Goal: Information Seeking & Learning: Learn about a topic

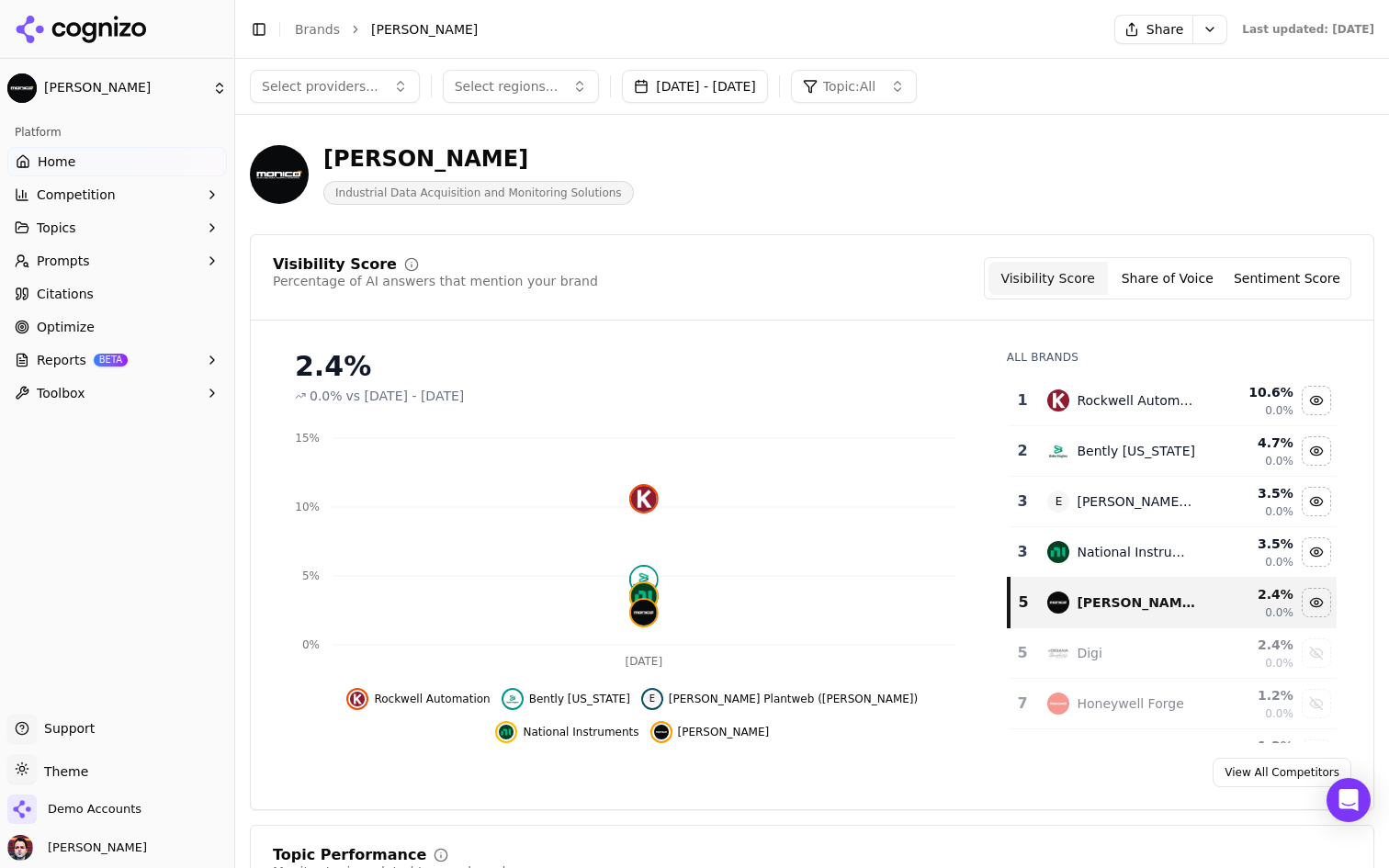
click at [114, 201] on button "Competition" at bounding box center [116, 195] width 220 height 30
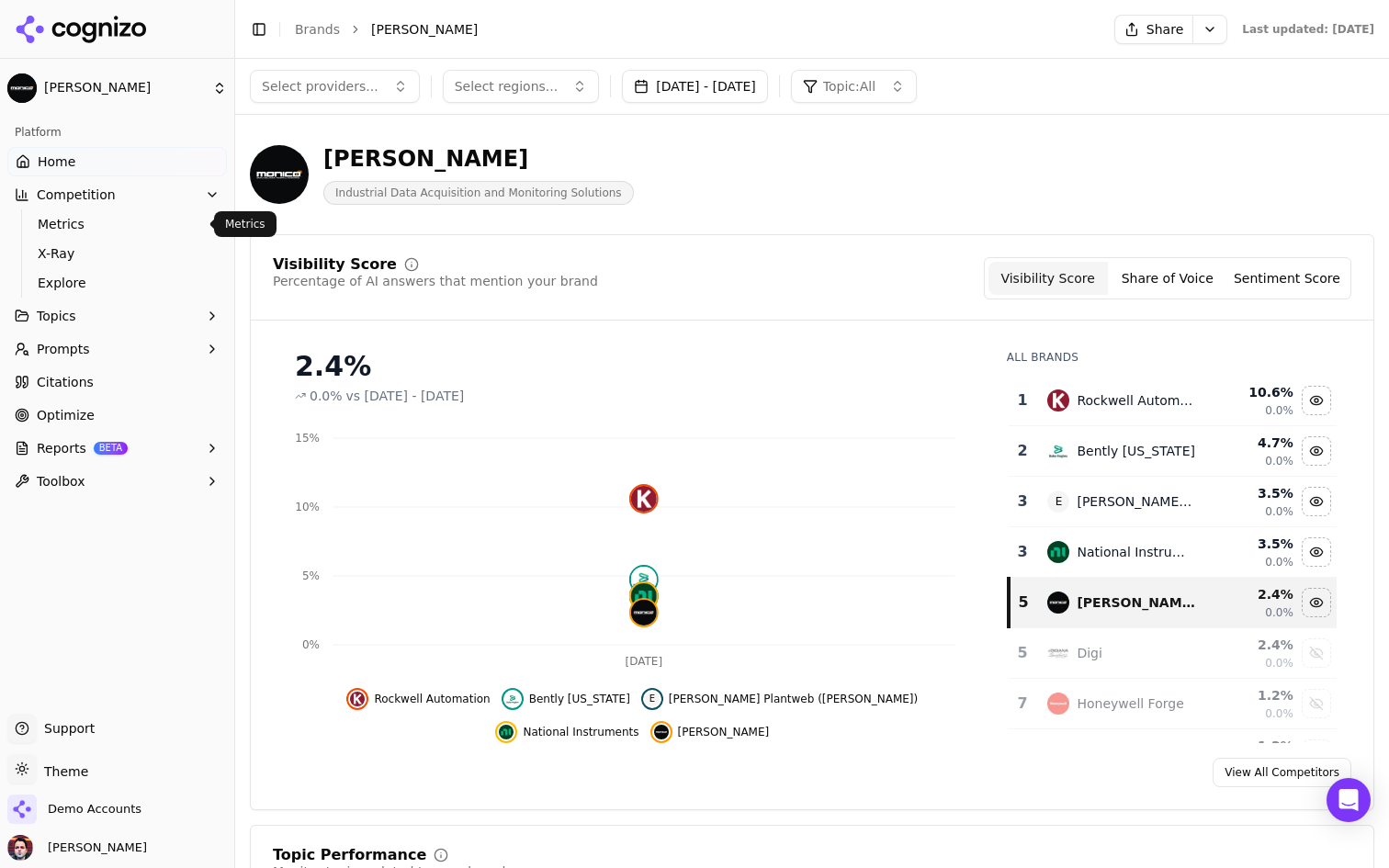
click at [114, 220] on span "Metrics" at bounding box center [117, 224] width 160 height 19
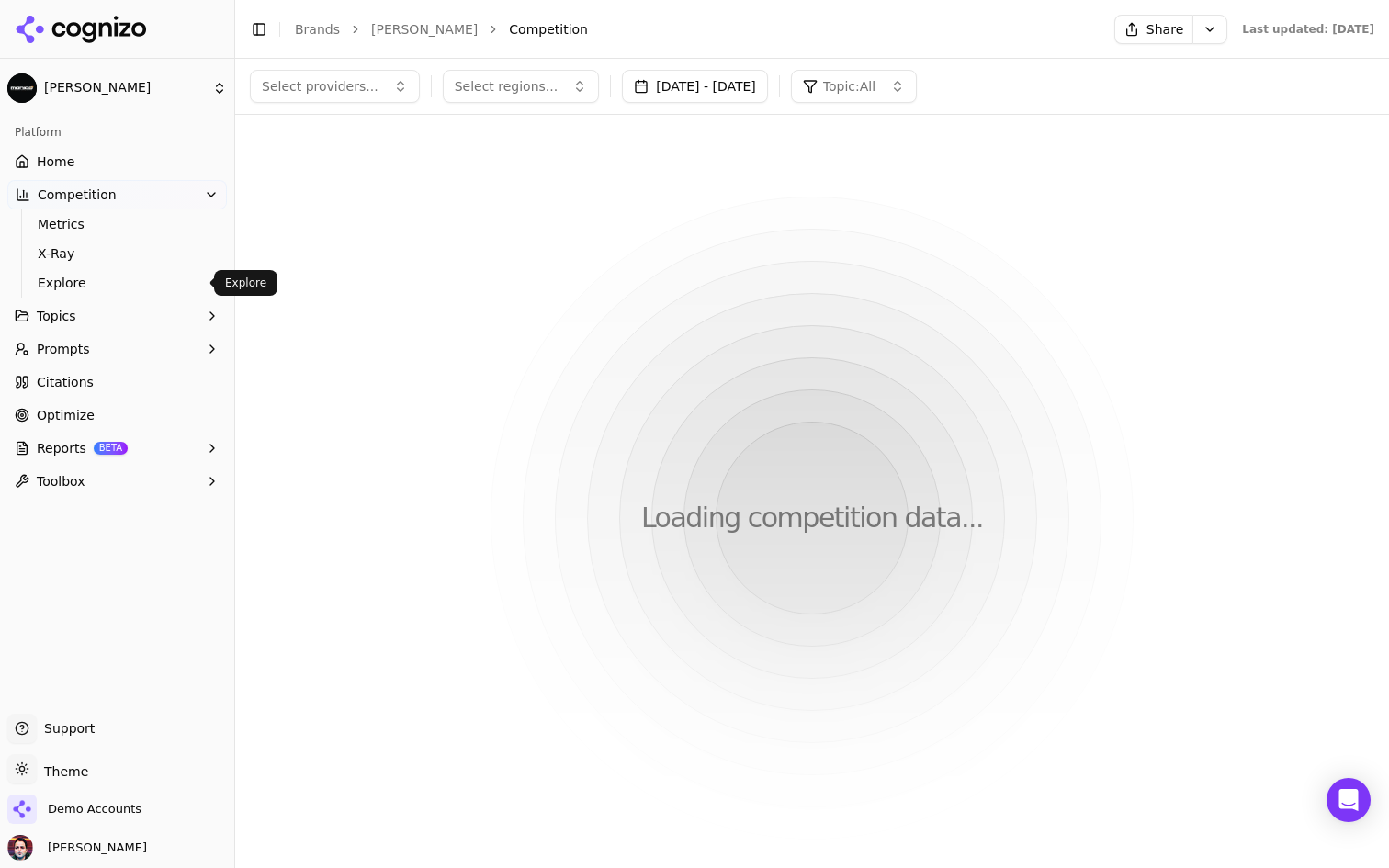
click at [89, 277] on span "Explore" at bounding box center [117, 283] width 160 height 19
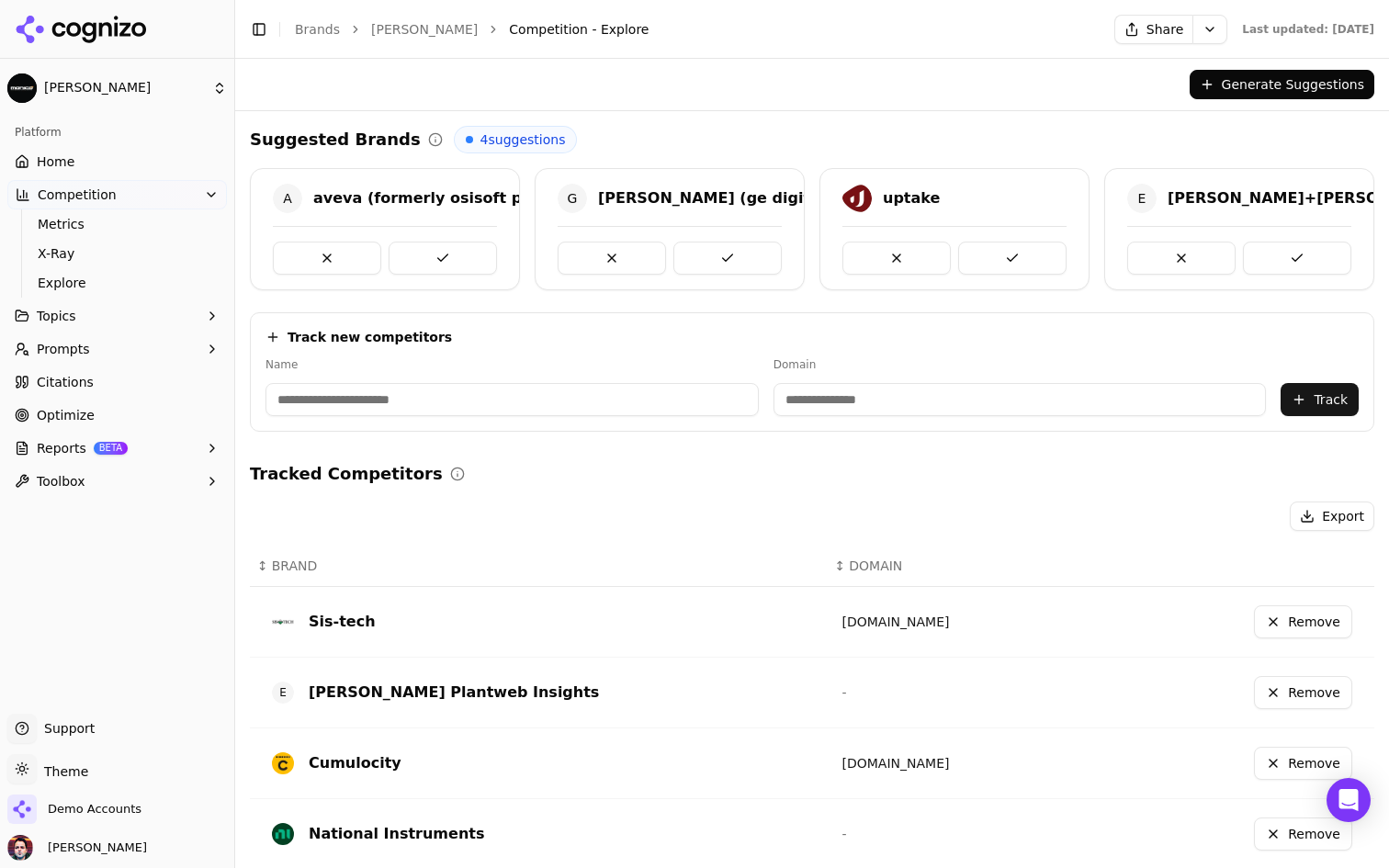
click at [1258, 78] on button "Generate Suggestions" at bounding box center [1282, 85] width 184 height 30
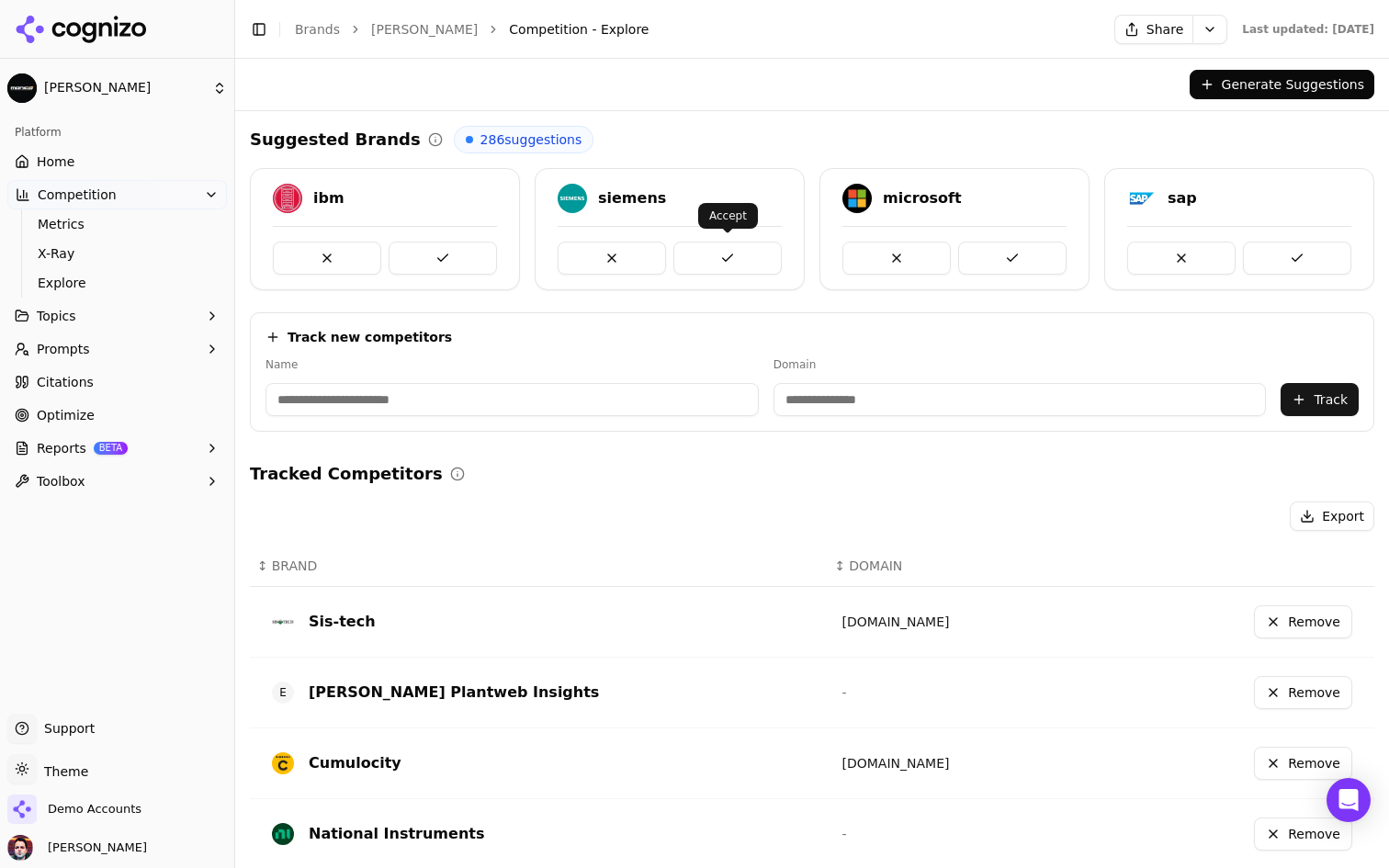
click at [716, 246] on button at bounding box center [728, 258] width 108 height 33
click at [100, 166] on link "Home" at bounding box center [116, 162] width 220 height 30
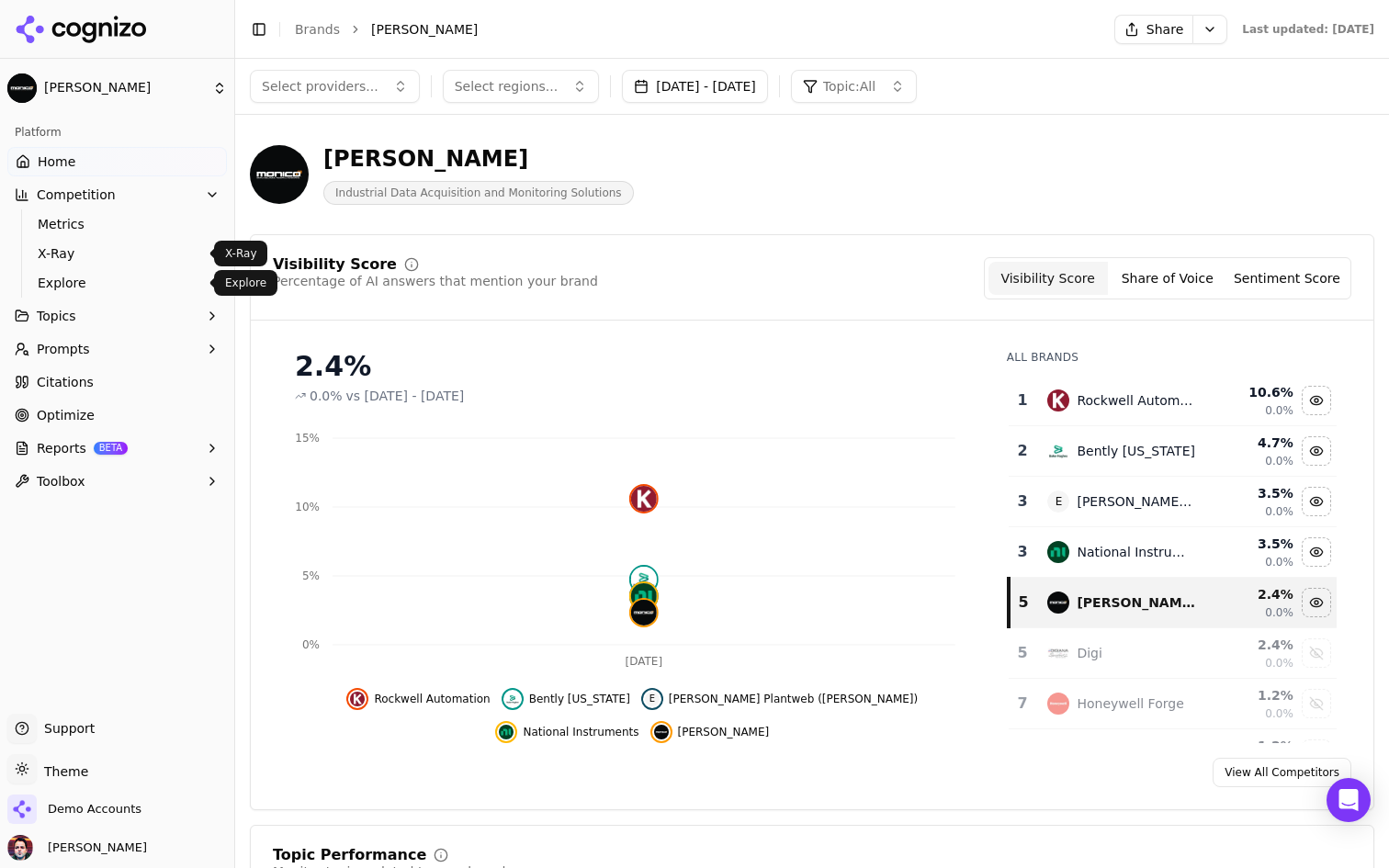
click at [82, 277] on span "Explore" at bounding box center [117, 283] width 160 height 19
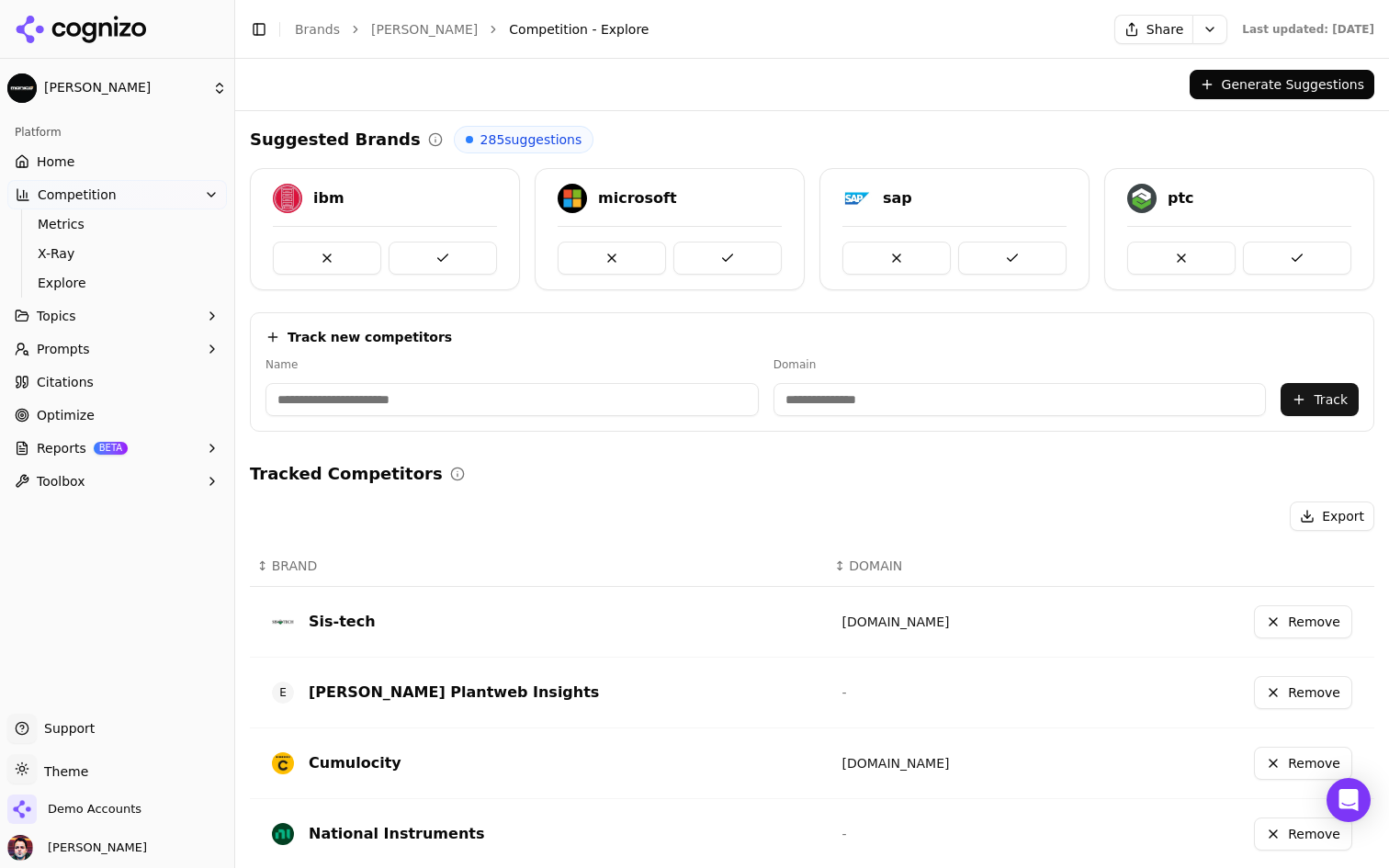
click at [140, 157] on link "Home" at bounding box center [116, 162] width 220 height 30
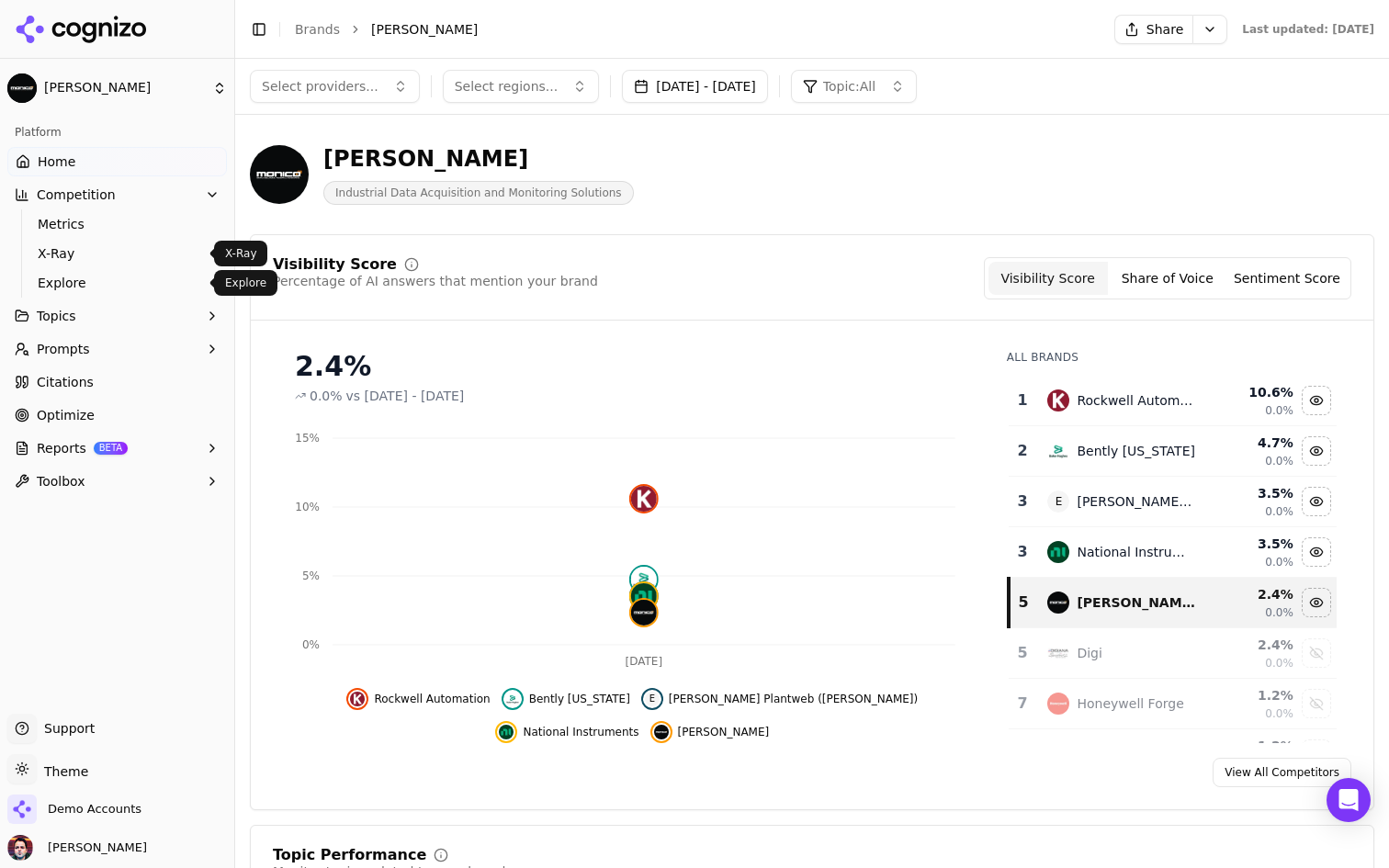
click at [137, 276] on span "Explore" at bounding box center [117, 283] width 160 height 19
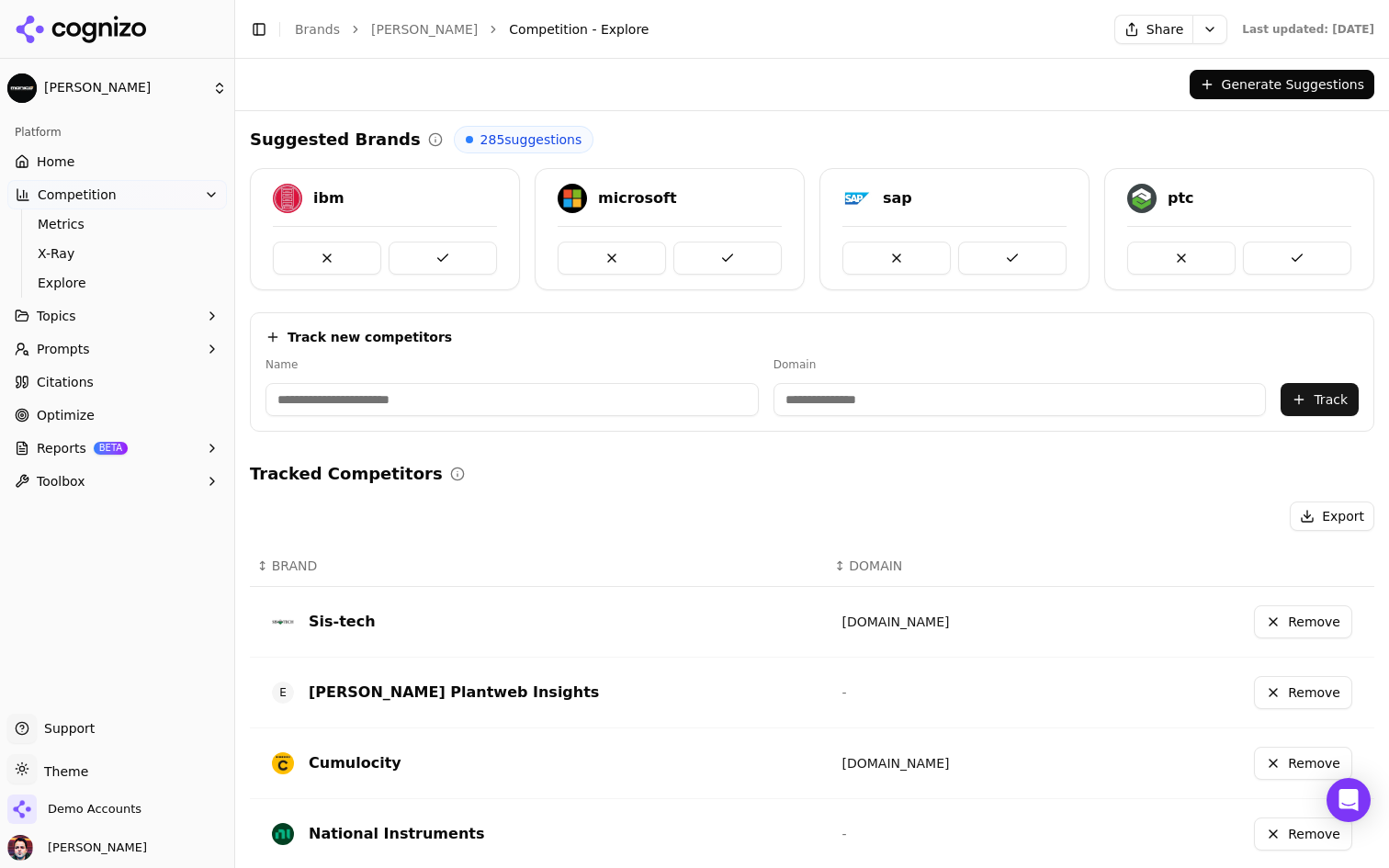
click at [1252, 84] on button "Generate Suggestions" at bounding box center [1282, 85] width 184 height 30
click at [627, 256] on button at bounding box center [612, 258] width 108 height 33
click at [725, 252] on button at bounding box center [728, 258] width 108 height 33
click at [110, 159] on link "Home" at bounding box center [116, 162] width 220 height 30
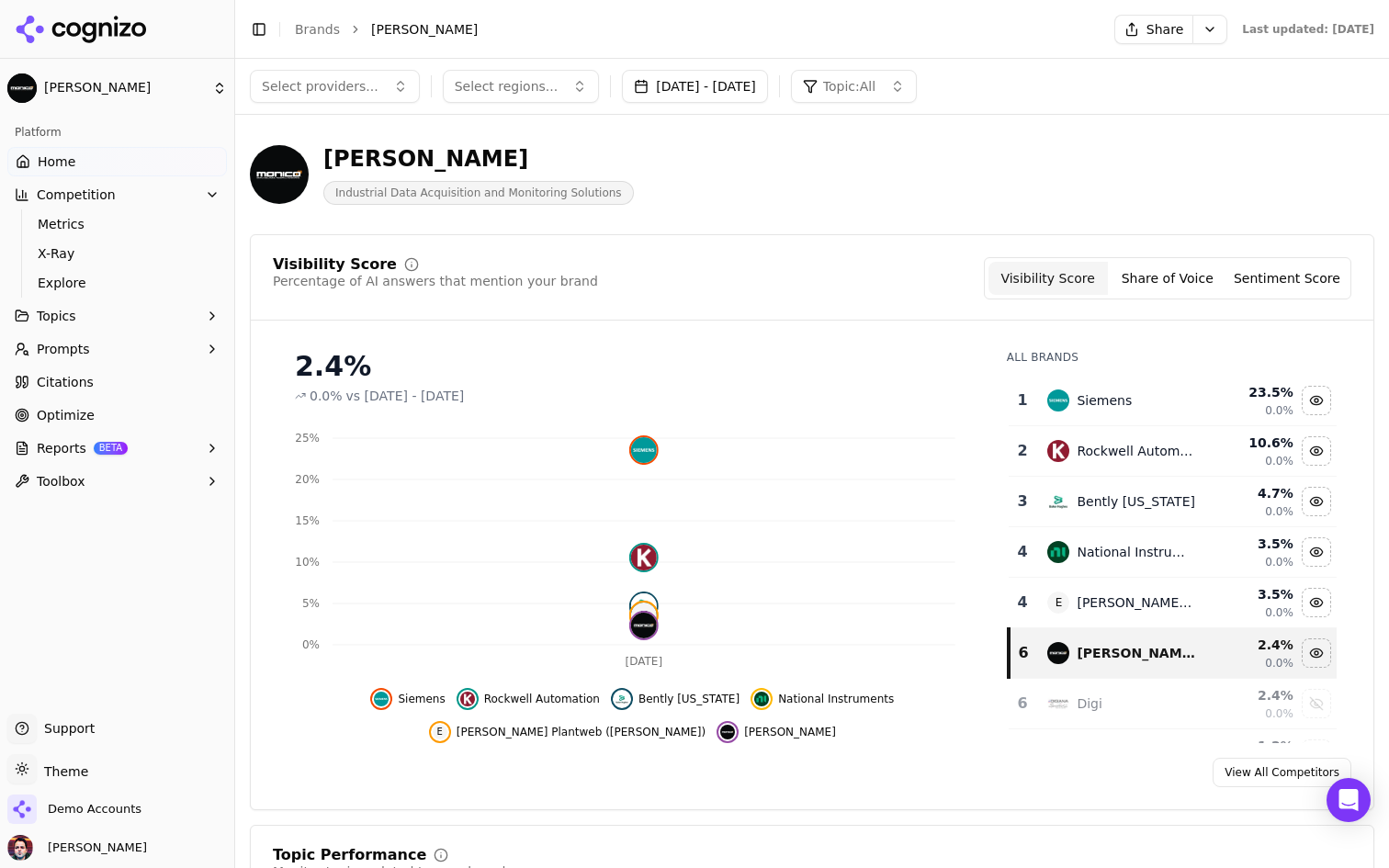
scroll to position [390, 0]
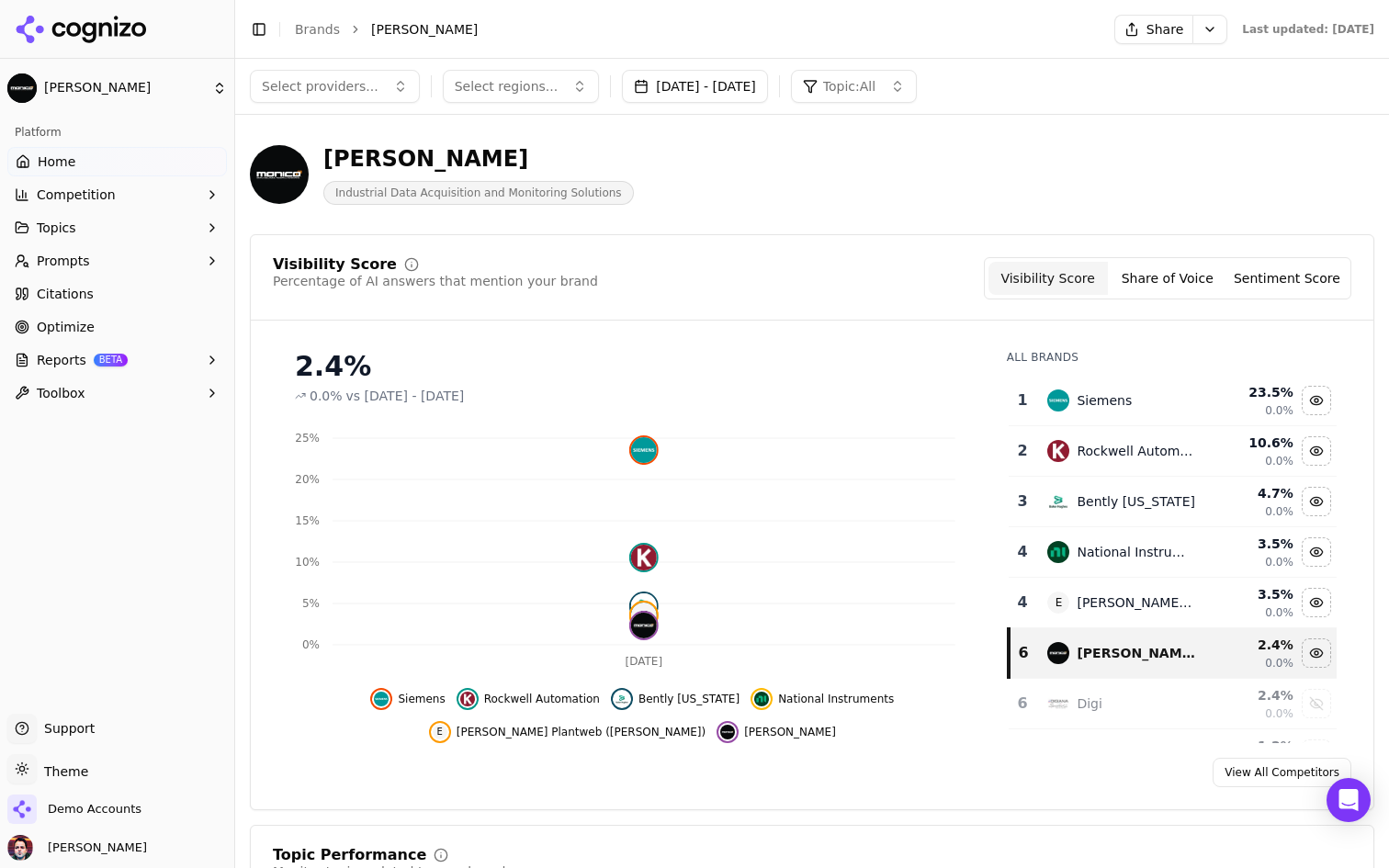
click at [169, 196] on button "Competition" at bounding box center [116, 195] width 220 height 30
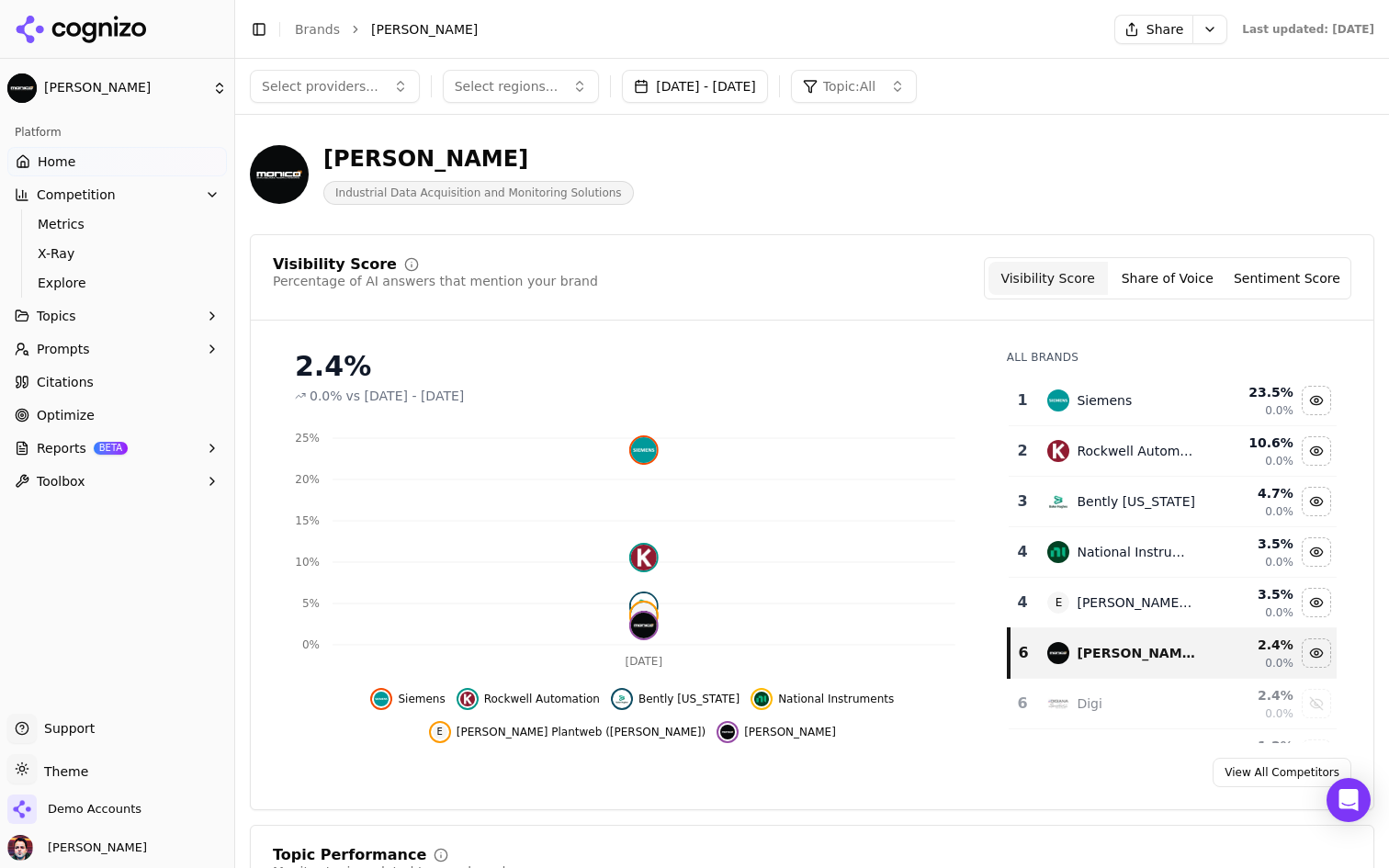
click at [169, 196] on button "Competition" at bounding box center [116, 195] width 220 height 30
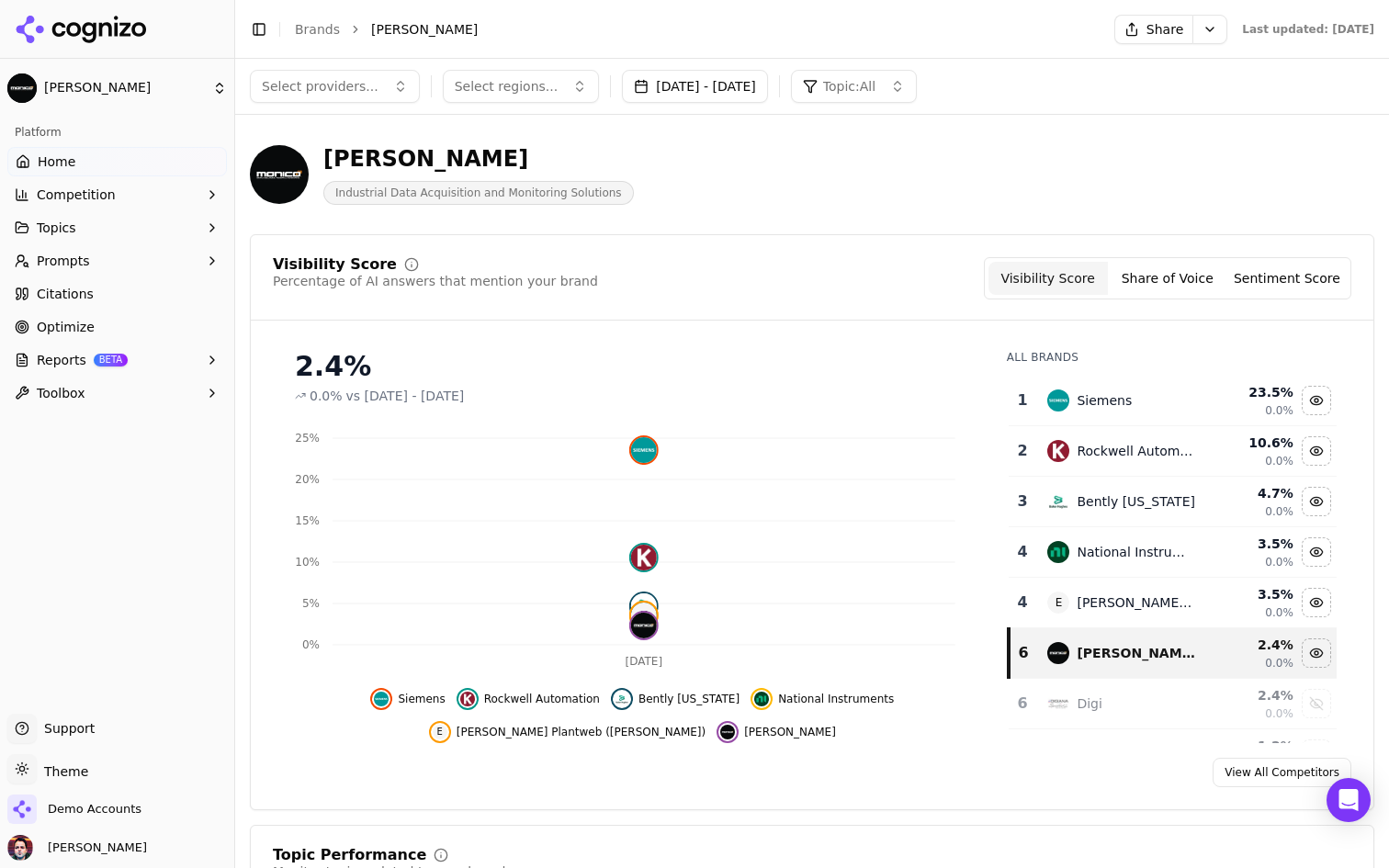
click at [169, 196] on button "Competition" at bounding box center [116, 195] width 220 height 30
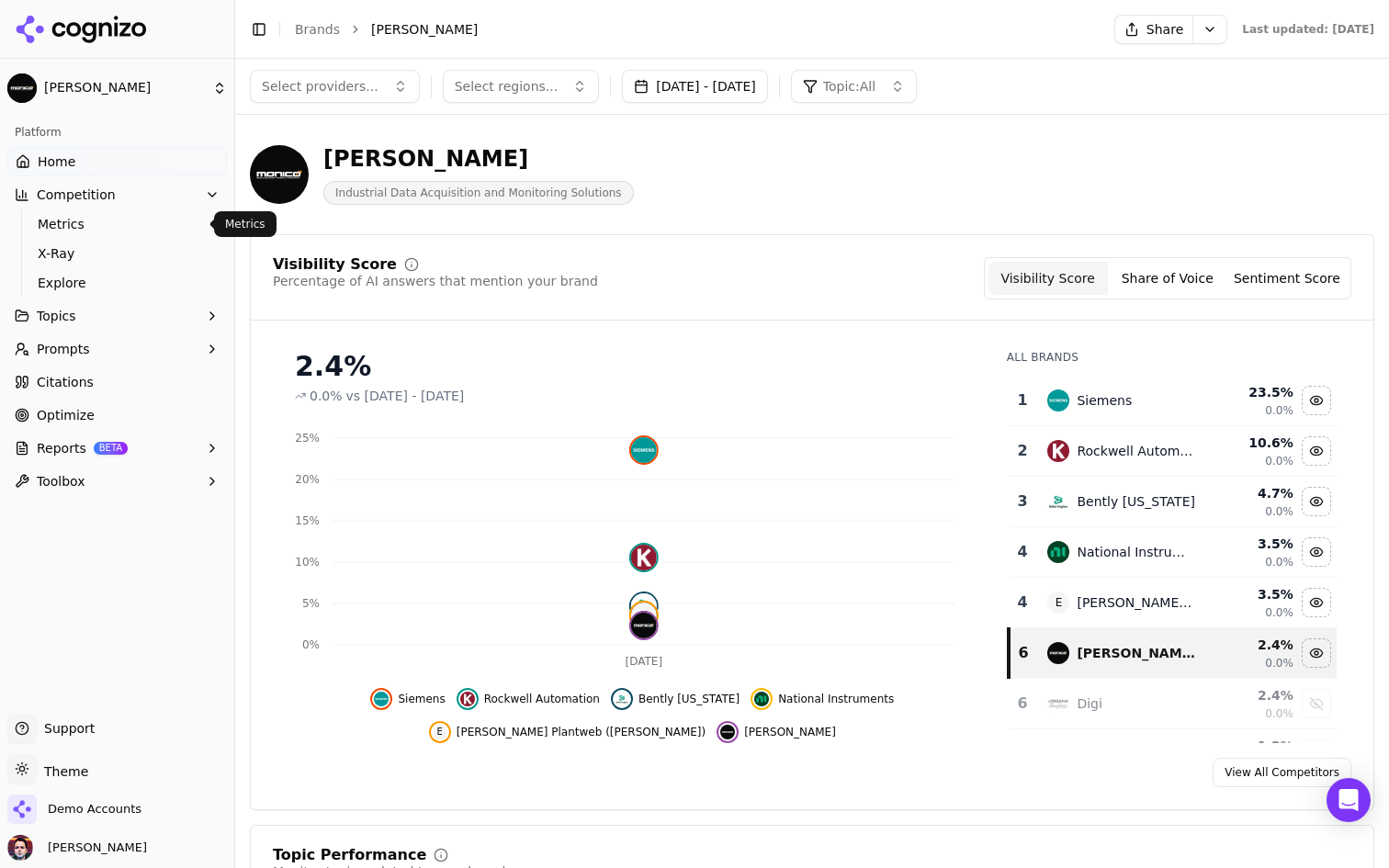
click at [130, 222] on span "Metrics" at bounding box center [117, 224] width 160 height 19
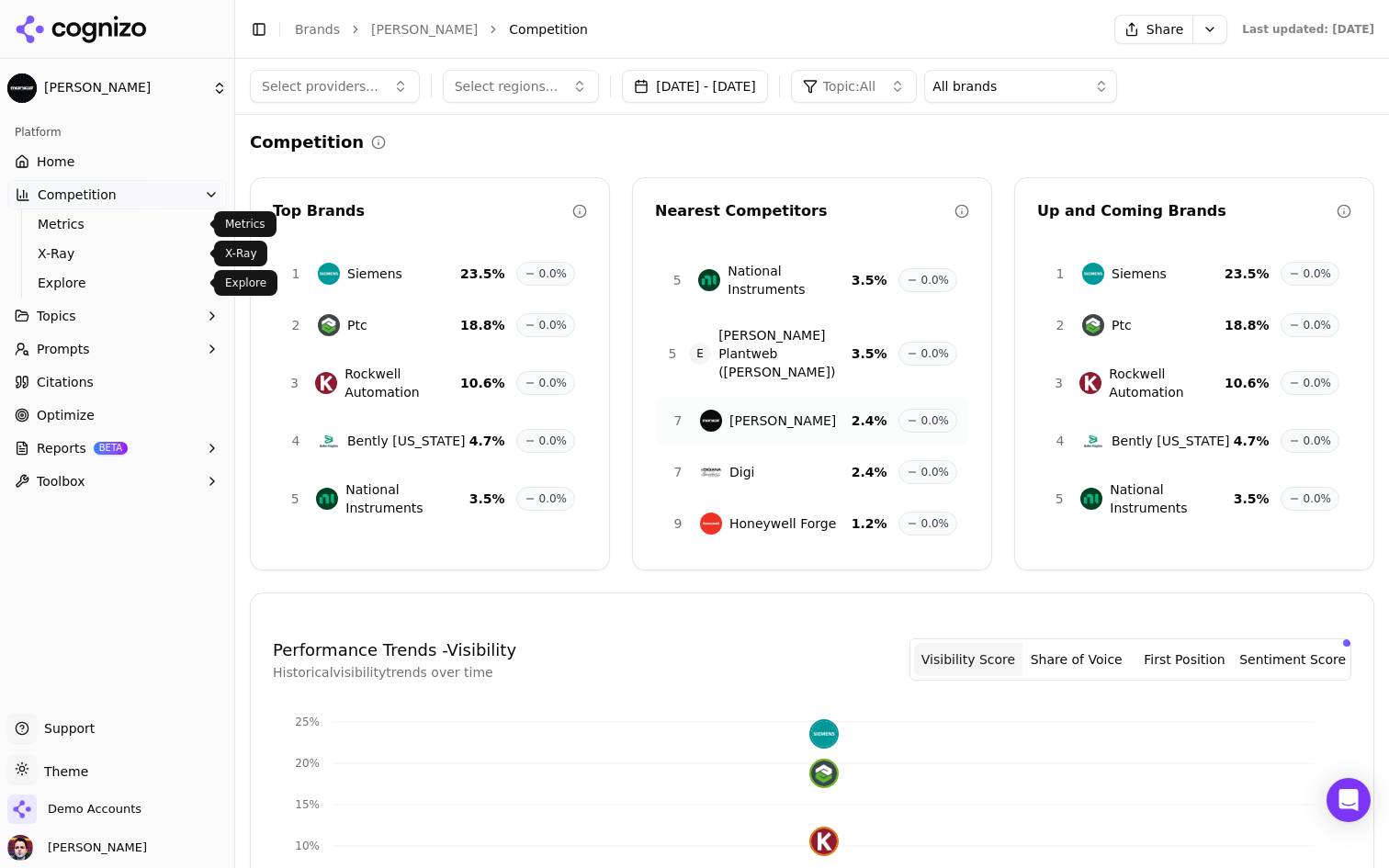
click at [115, 275] on span "Explore" at bounding box center [117, 283] width 160 height 19
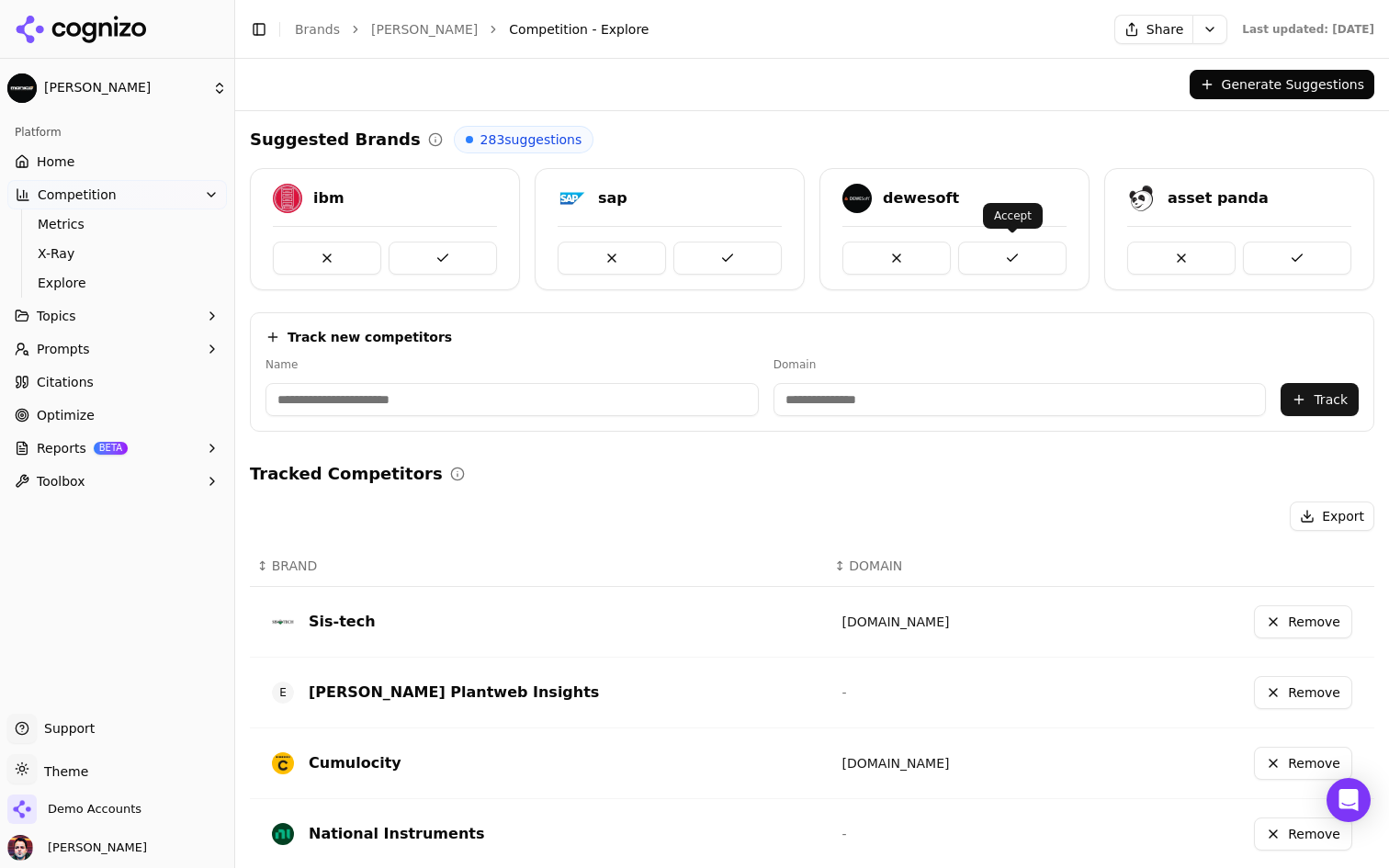
click at [1017, 241] on button at bounding box center [1012, 258] width 108 height 33
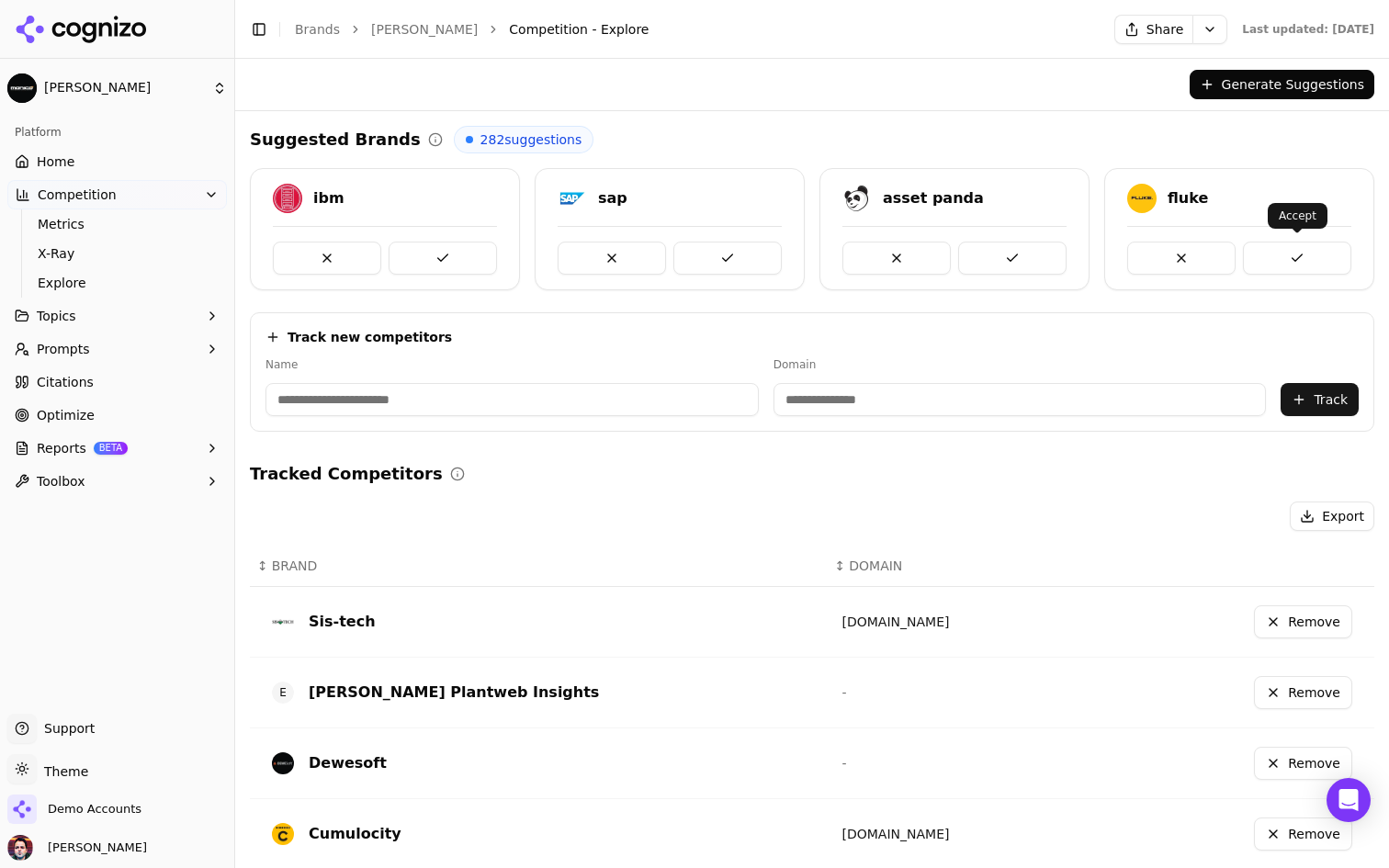
click at [1291, 247] on button at bounding box center [1297, 258] width 108 height 33
click at [147, 161] on link "Home" at bounding box center [116, 162] width 220 height 30
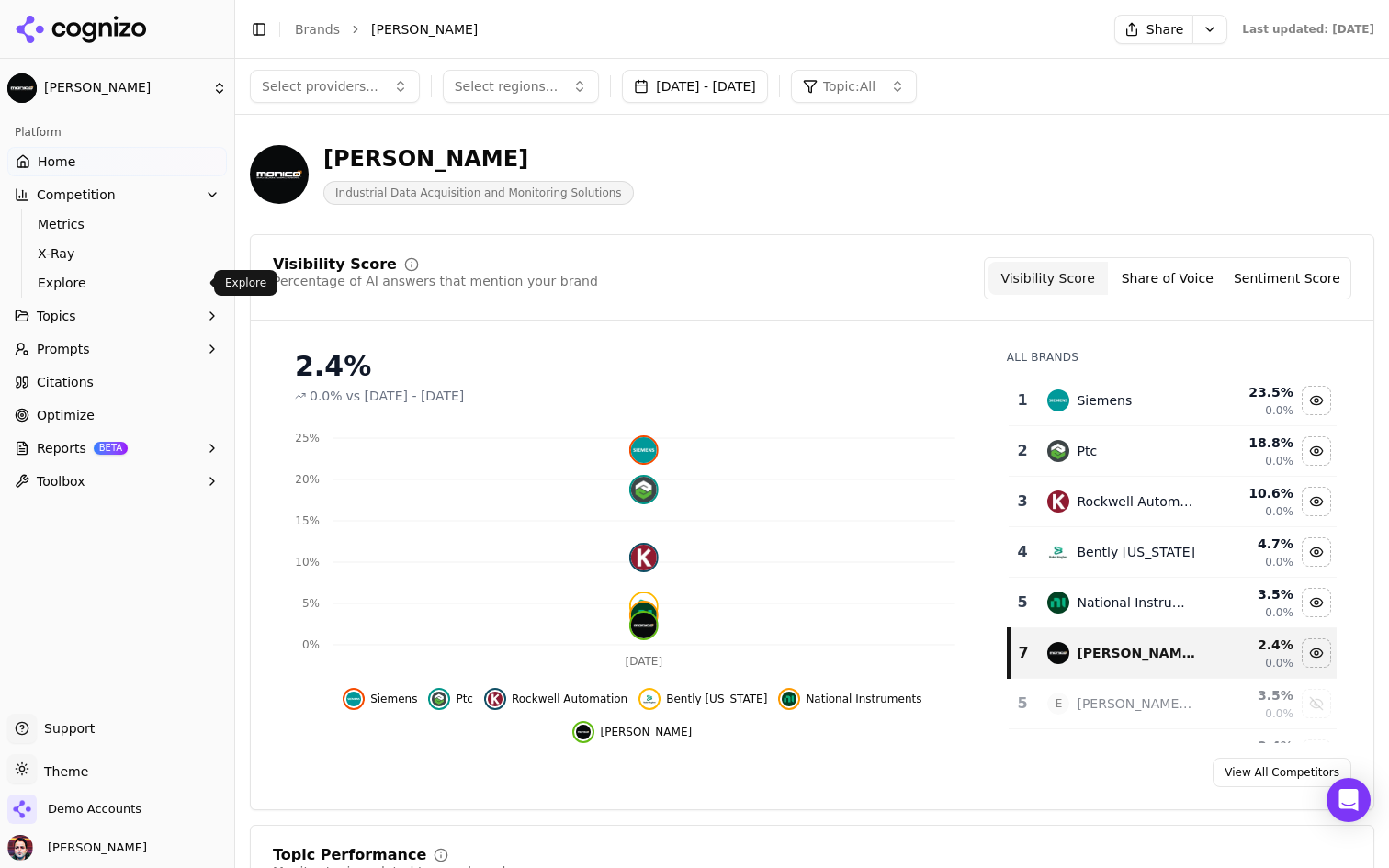
click at [142, 279] on span "Explore" at bounding box center [117, 283] width 160 height 19
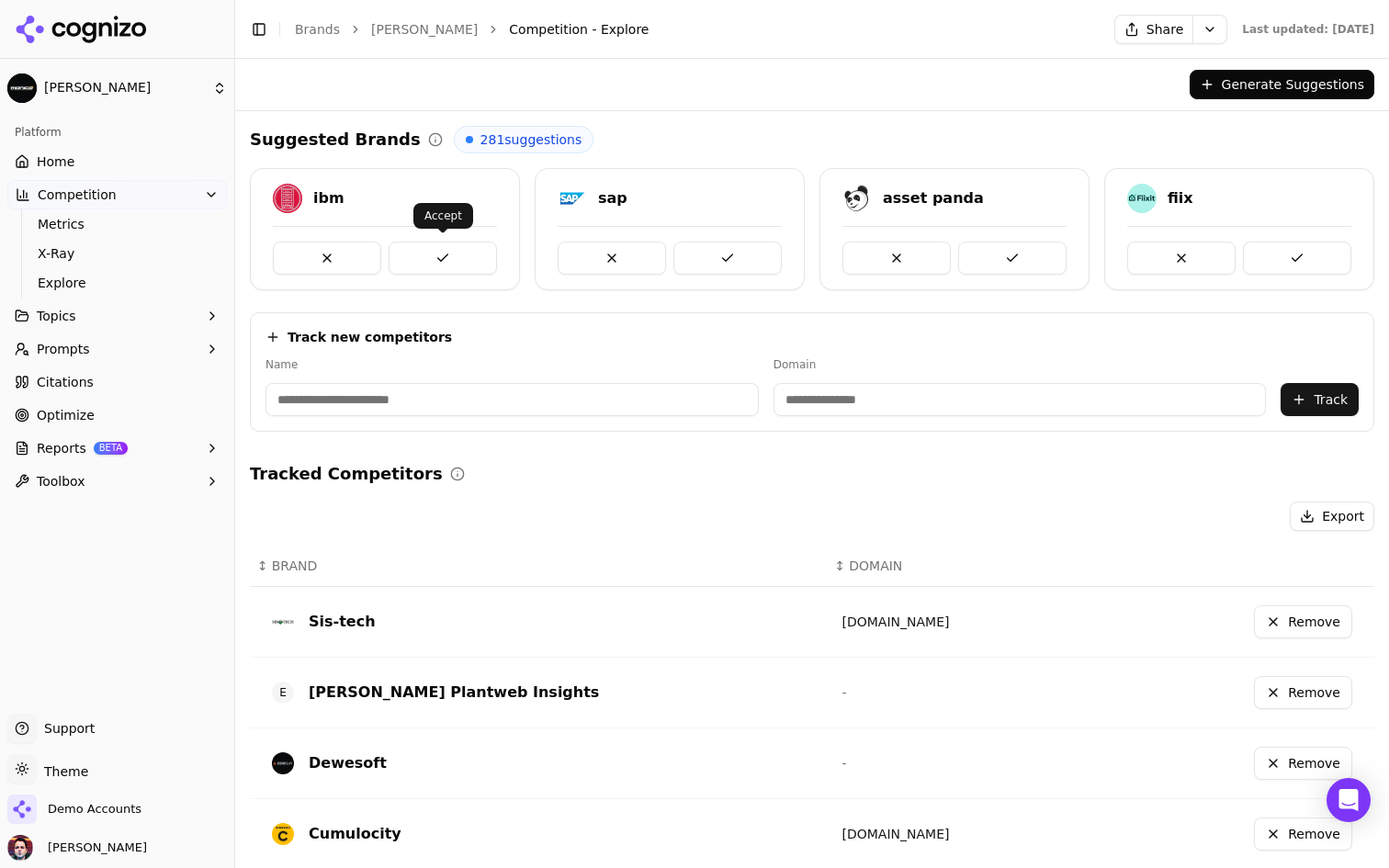
click at [456, 252] on button at bounding box center [443, 258] width 108 height 33
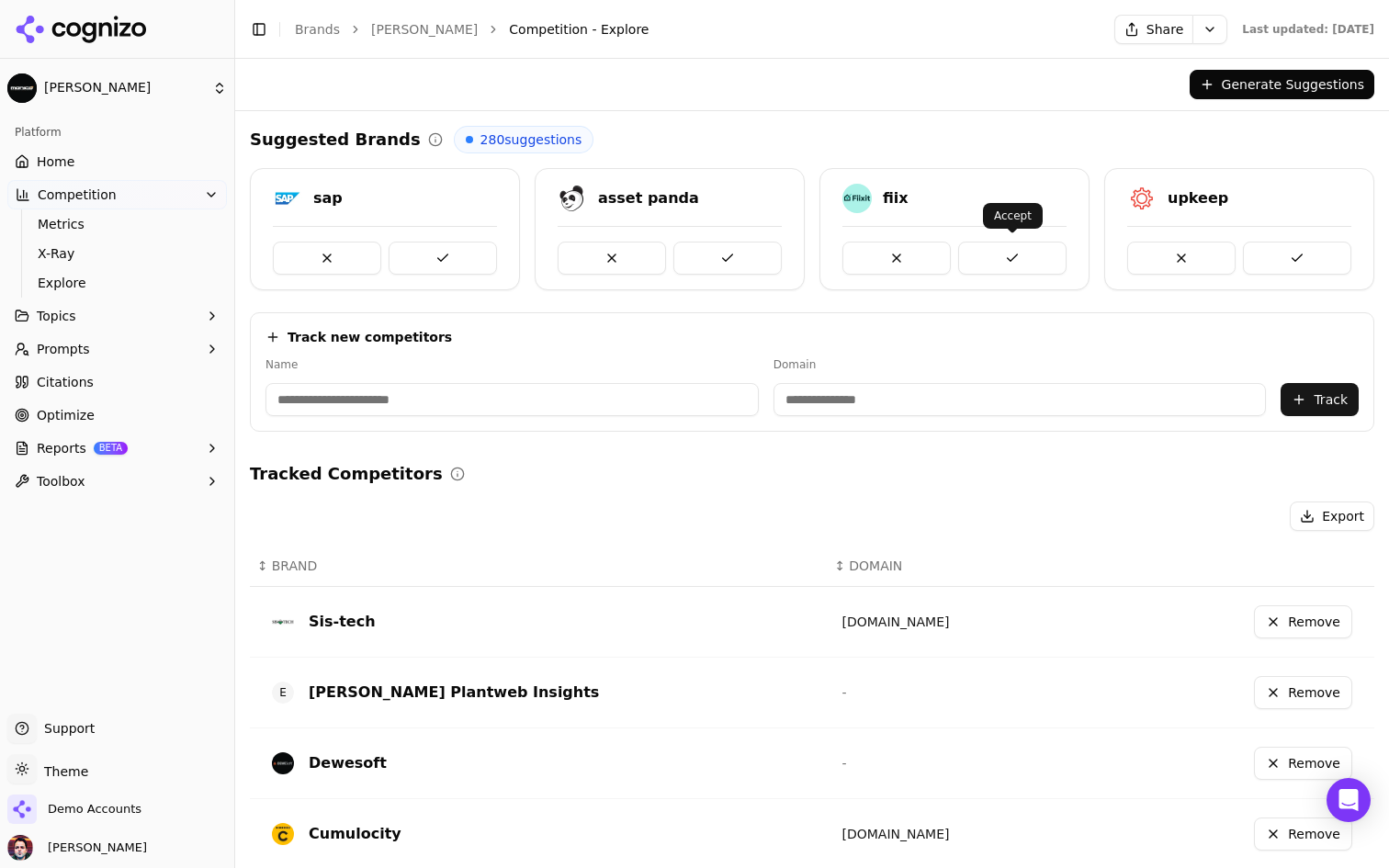
click at [1011, 251] on button at bounding box center [1012, 258] width 108 height 33
click at [1256, 88] on button "Generate Suggestions" at bounding box center [1282, 85] width 184 height 30
click at [118, 156] on link "Home" at bounding box center [116, 162] width 220 height 30
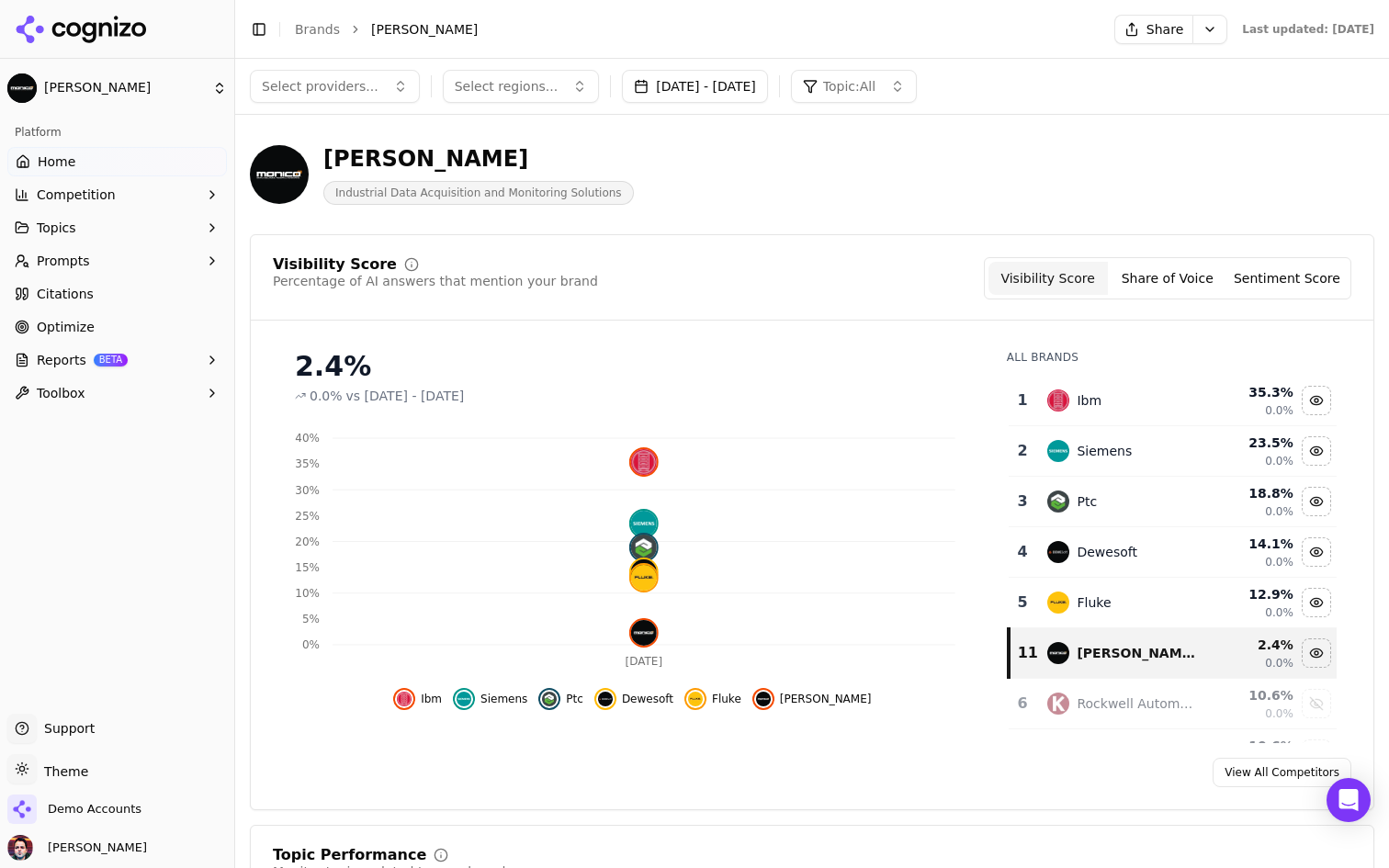
click at [1115, 32] on button "Share" at bounding box center [1153, 30] width 78 height 30
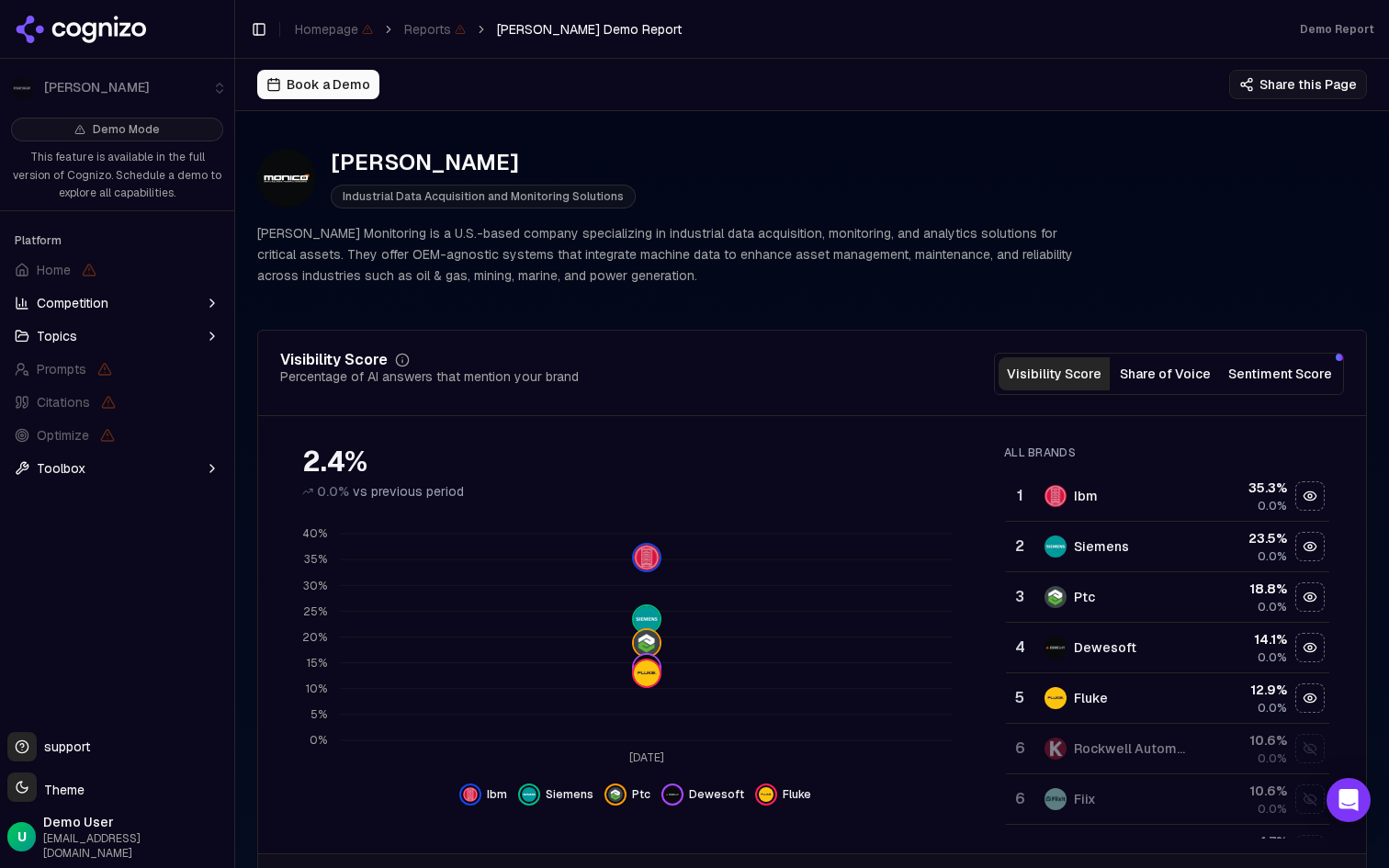
click at [1287, 78] on button "Share this Page" at bounding box center [1298, 85] width 138 height 30
click at [1279, 78] on button "Share this Page" at bounding box center [1298, 85] width 138 height 30
click at [957, 27] on div "Demo Report" at bounding box center [1046, 29] width 685 height 15
click at [791, 167] on div "Monico Industrial Data Acquisition and Monitoring Solutions" at bounding box center [668, 178] width 823 height 61
